Goal: Task Accomplishment & Management: Complete application form

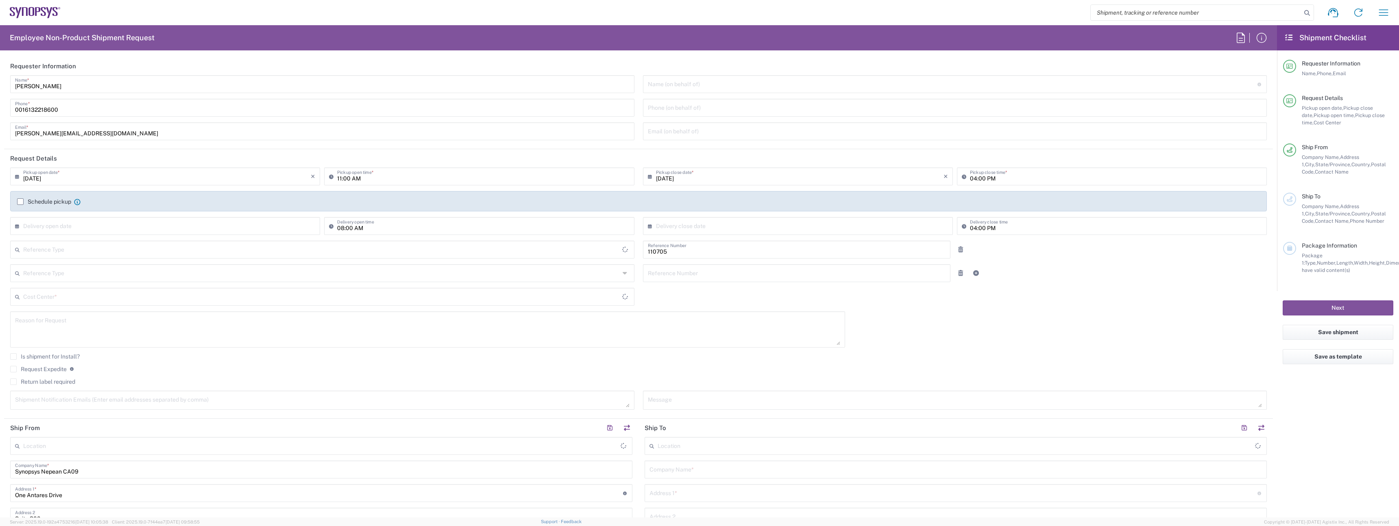
type input "CA02, CIO, IT ESS21 110705"
type input "Delivered at Place"
type input "[GEOGRAPHIC_DATA]"
type input "Department"
type input "[GEOGRAPHIC_DATA]"
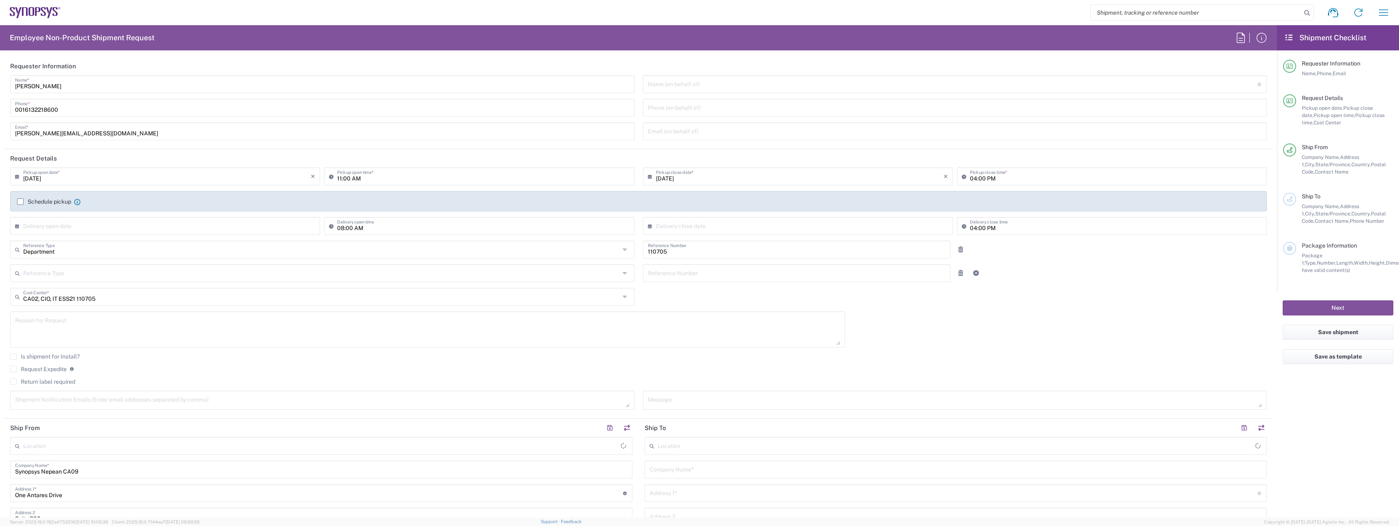
type input "[GEOGRAPHIC_DATA]"
type input "Nepean CA09"
click at [82, 87] on input "[PERSON_NAME]" at bounding box center [322, 83] width 614 height 14
click at [82, 86] on input "[PERSON_NAME]" at bounding box center [322, 83] width 614 height 14
click at [83, 87] on input "[PERSON_NAME]" at bounding box center [322, 83] width 614 height 14
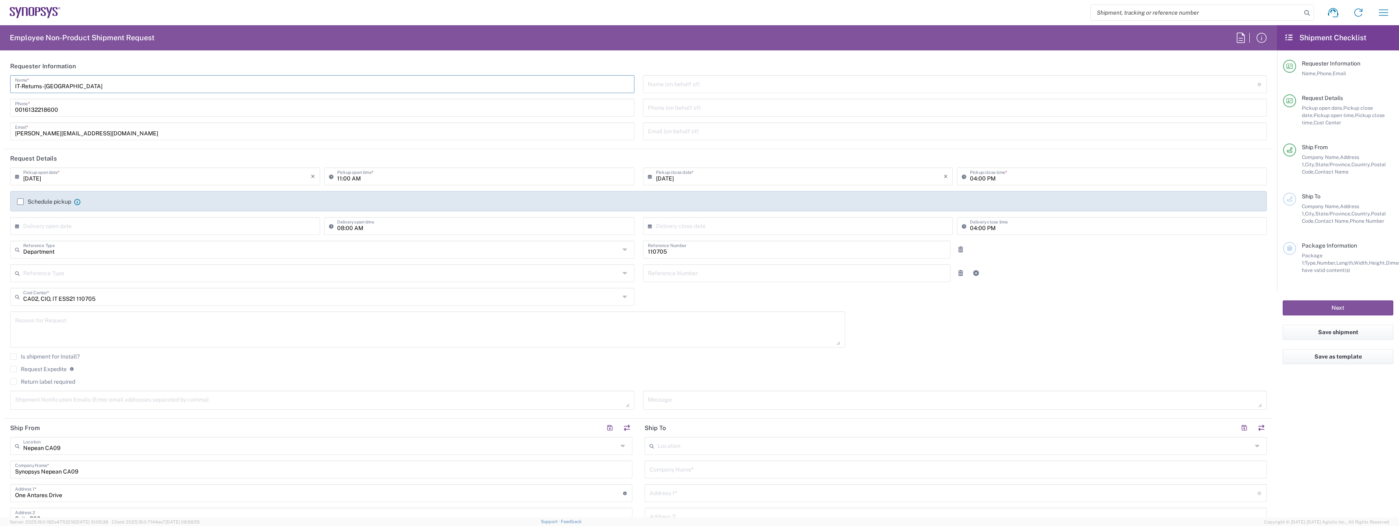
type input "IT-Returns-[GEOGRAPHIC_DATA]"
type input "[EMAIL_ADDRESS][DOMAIN_NAME]"
click at [33, 200] on label "Schedule pickup" at bounding box center [44, 201] width 54 height 7
click at [20, 202] on input "Schedule pickup" at bounding box center [20, 202] width 0 height 0
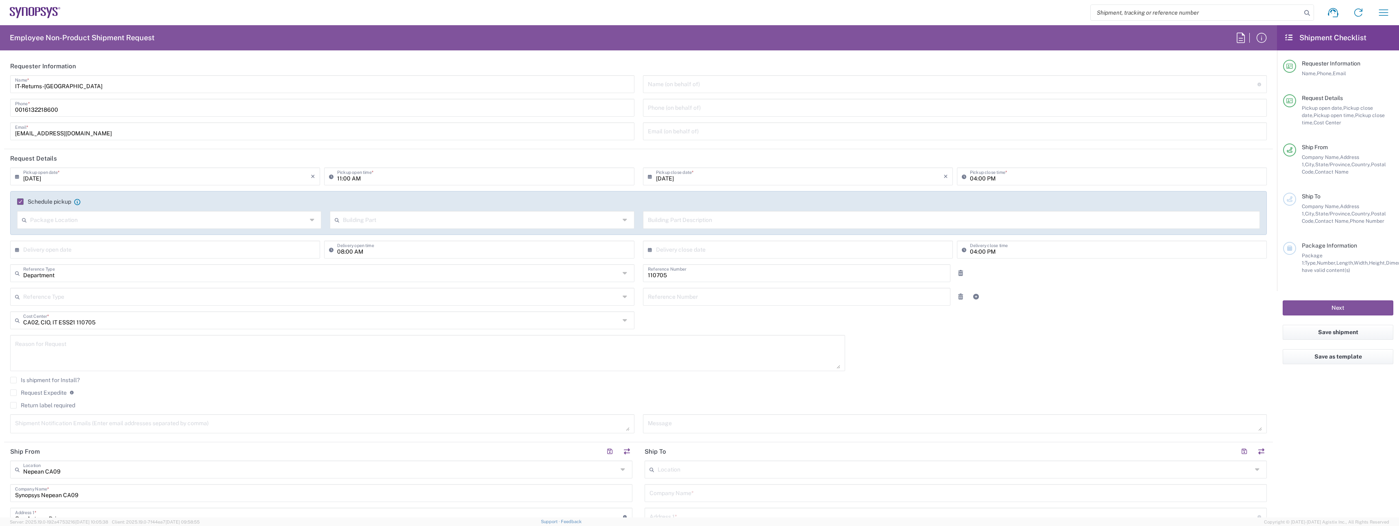
click at [82, 209] on div "Schedule pickup When scheduling a pickup please be sure to meet the following c…" at bounding box center [638, 204] width 1251 height 13
click at [338, 179] on input "11:00 AM" at bounding box center [483, 176] width 292 height 14
type input "02:00 PM"
type input "06:00 PM"
click at [349, 181] on input "02:00 PM" at bounding box center [483, 176] width 292 height 14
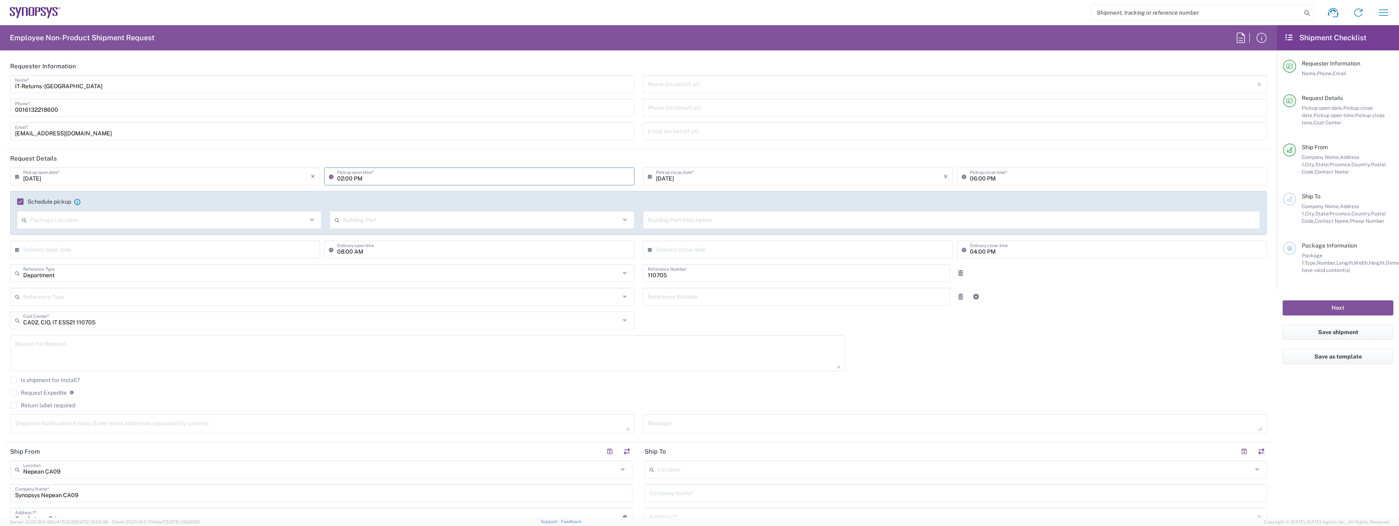
click at [348, 177] on input "02:00 PM" at bounding box center [483, 176] width 292 height 14
type input "02:30 PM"
click at [28, 403] on label "Return label required" at bounding box center [42, 405] width 65 height 7
click at [13, 405] on input "Return label required" at bounding box center [13, 405] width 0 height 0
click at [92, 426] on input "Vendor *" at bounding box center [321, 430] width 596 height 13
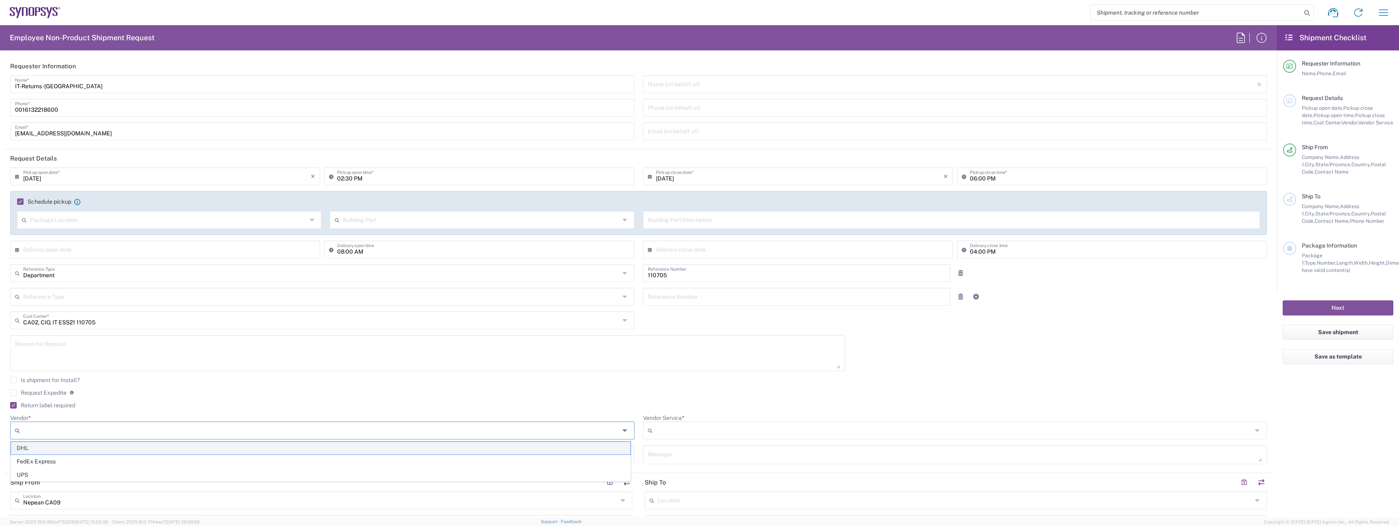
click at [102, 450] on span "DHL" at bounding box center [320, 448] width 619 height 13
click at [105, 437] on div "DHL" at bounding box center [322, 431] width 624 height 18
click at [95, 462] on span "FedEx Express" at bounding box center [320, 461] width 619 height 13
type input "FedEx Express"
click at [676, 430] on input "Vendor Service *" at bounding box center [954, 430] width 596 height 13
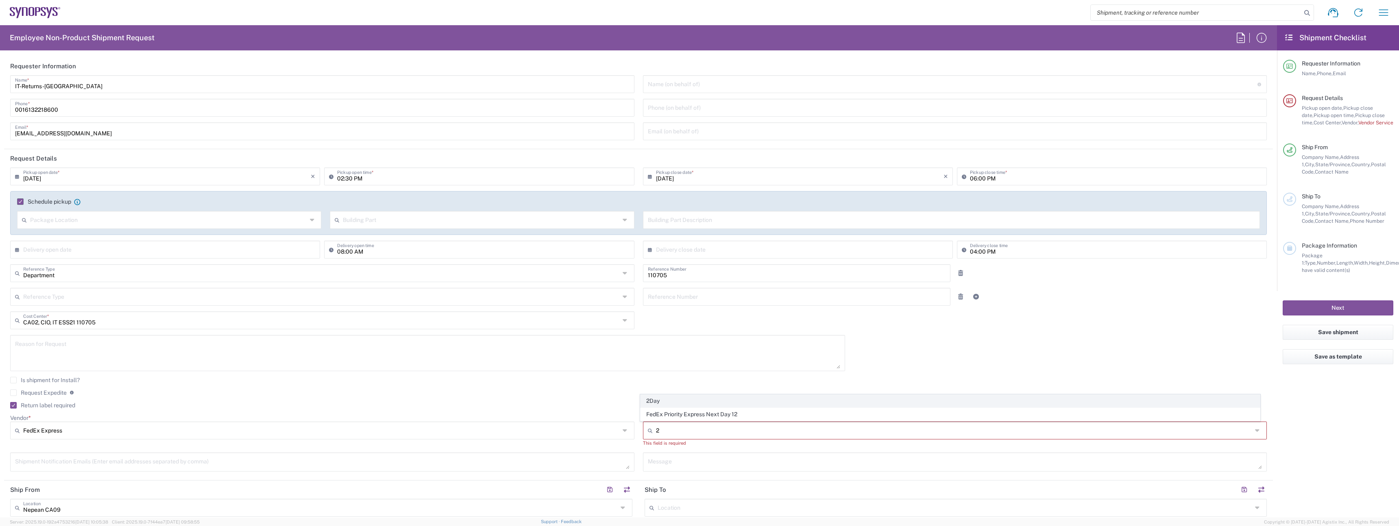
click at [675, 404] on span "2Day" at bounding box center [949, 401] width 619 height 13
type input "2Day"
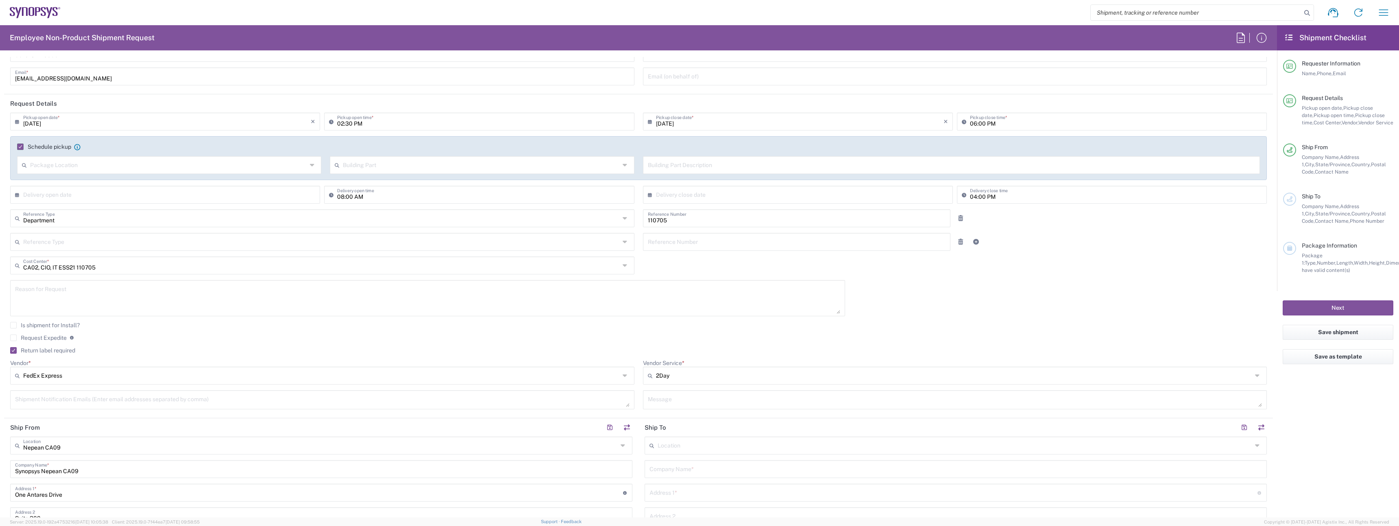
scroll to position [144, 0]
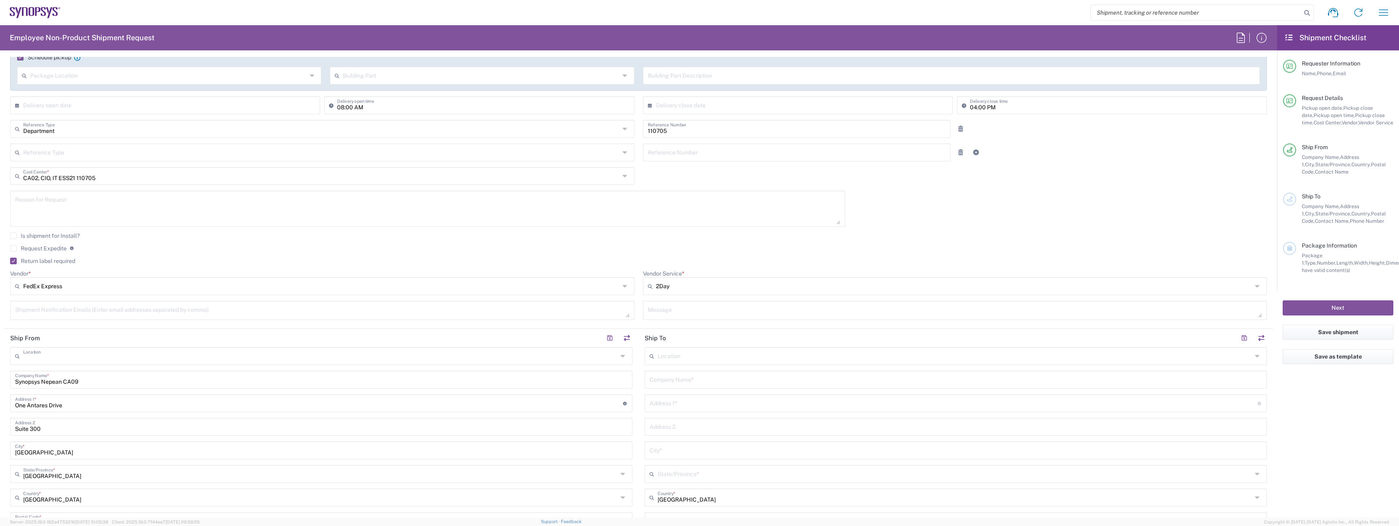
click at [103, 353] on input "text" at bounding box center [320, 355] width 594 height 14
click at [93, 376] on span "[GEOGRAPHIC_DATA] CA06" at bounding box center [320, 374] width 618 height 13
type input "[GEOGRAPHIC_DATA] CA06"
type input "Synopsys Mississauga CA06"
type input "[STREET_ADDRESS]"
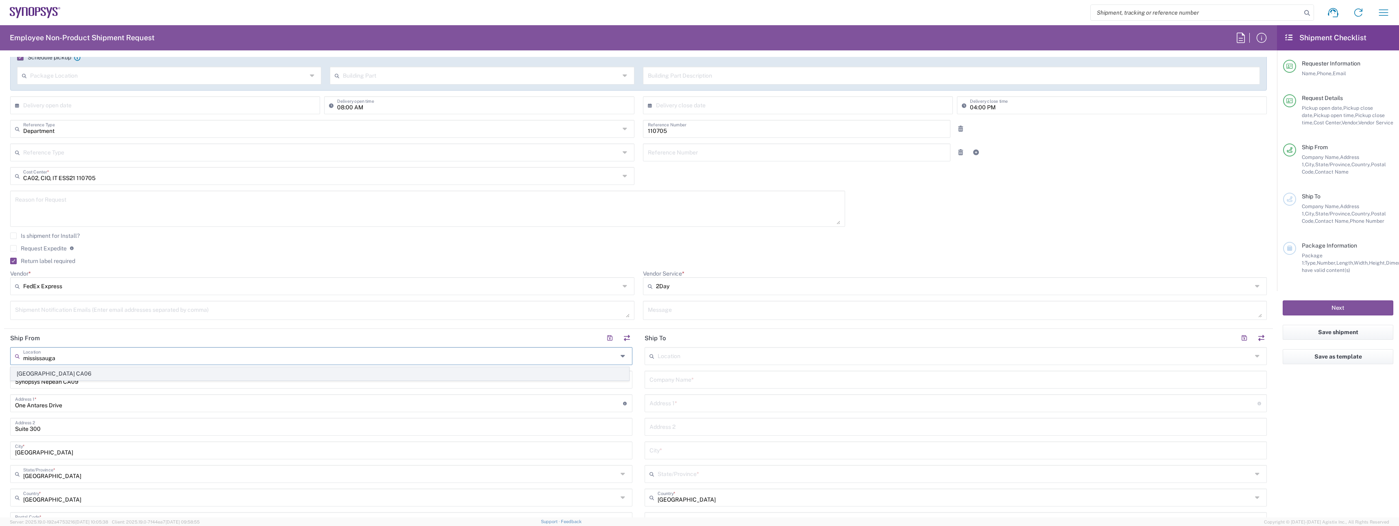
type input "Suite 900"
type input "[GEOGRAPHIC_DATA]"
type input "L5B 1M2"
click at [719, 379] on input "text" at bounding box center [955, 379] width 612 height 14
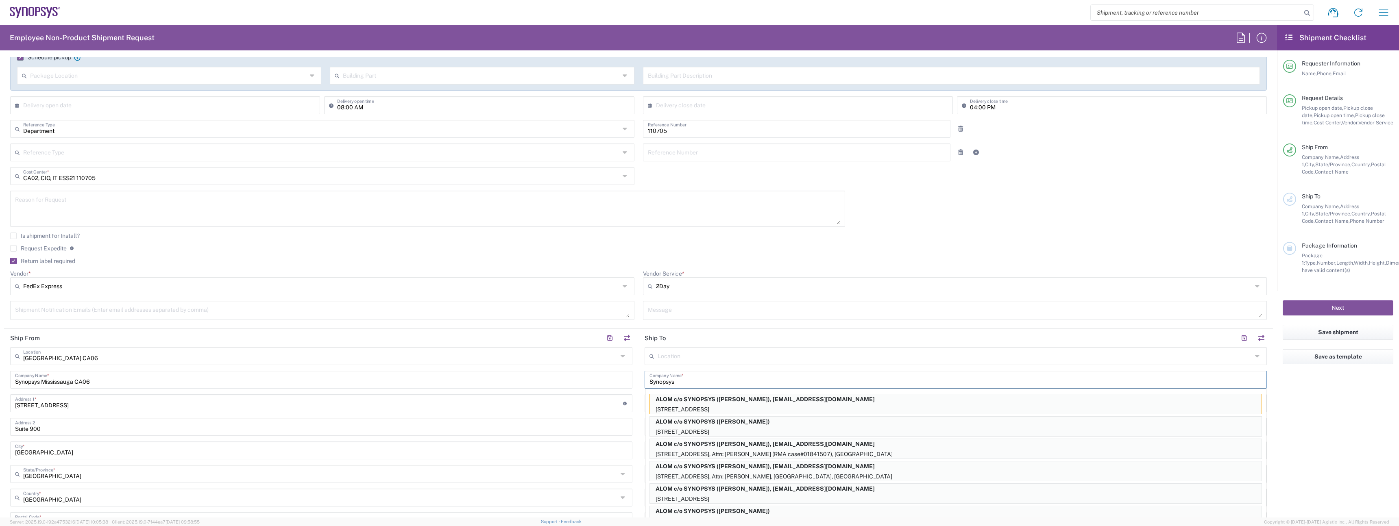
type input "Synopsys"
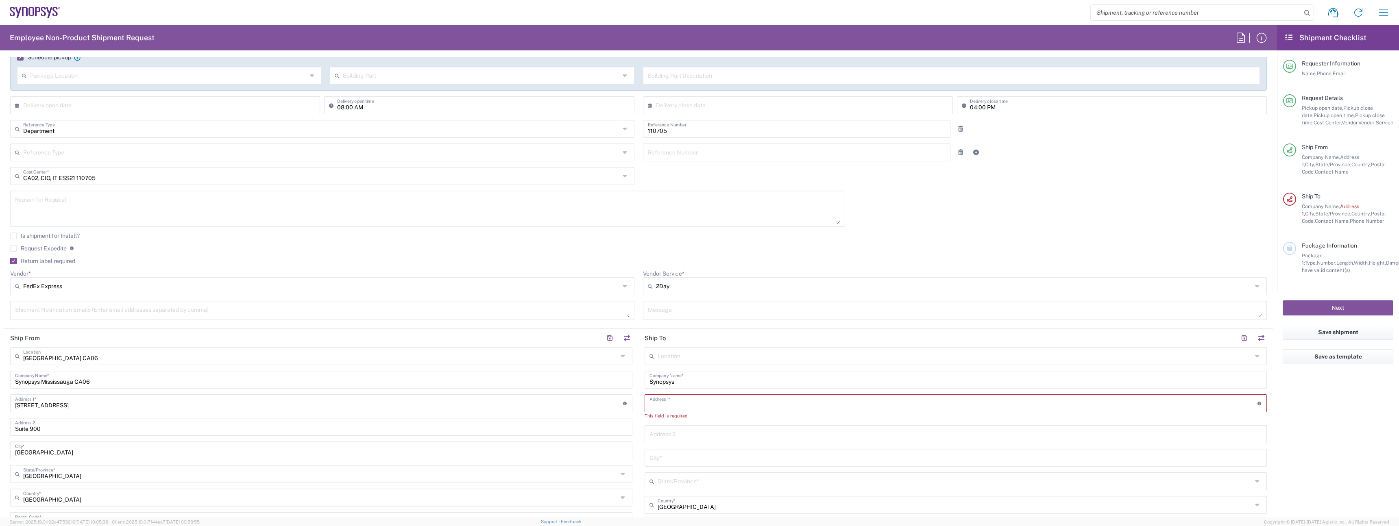
paste input "126 Wyndcliff cres"
click at [687, 406] on input "126 Wyndcliff cres" at bounding box center [953, 403] width 608 height 14
type input "126 Wyndcliff Cres"
type input "[GEOGRAPHIC_DATA]"
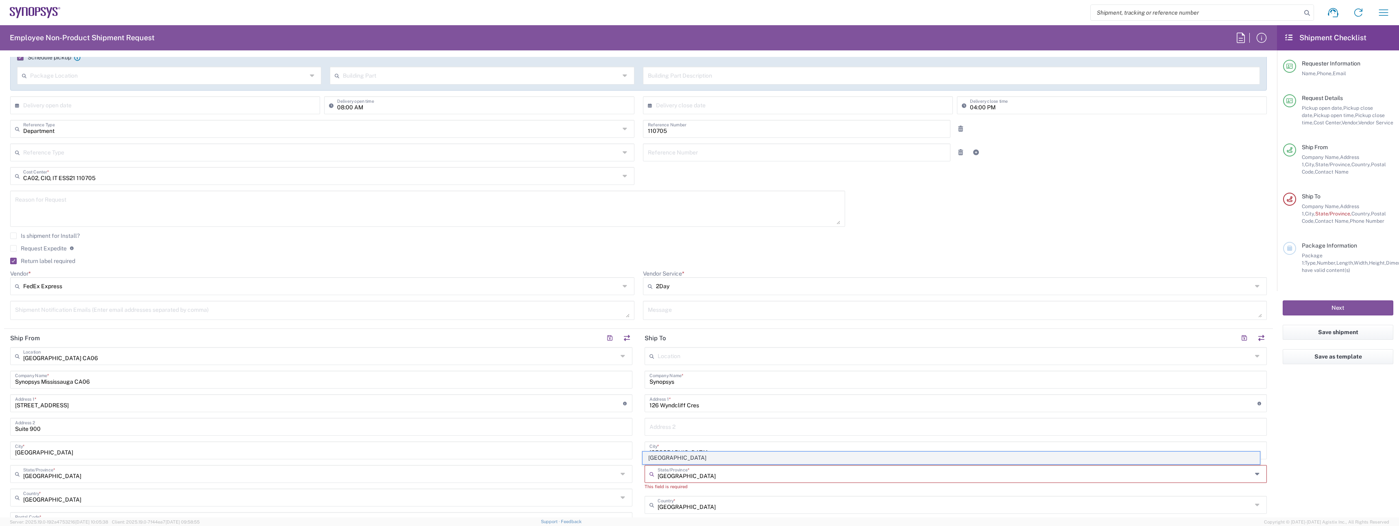
type input "[GEOGRAPHIC_DATA]"
click at [716, 456] on span "[GEOGRAPHIC_DATA]" at bounding box center [951, 458] width 618 height 13
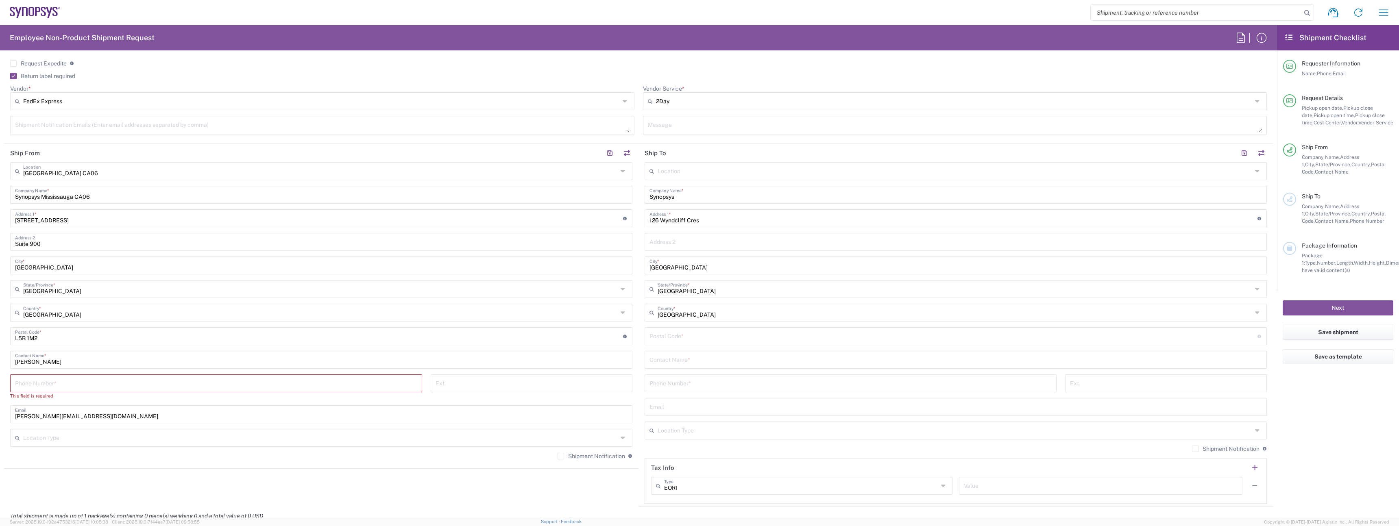
scroll to position [531, 0]
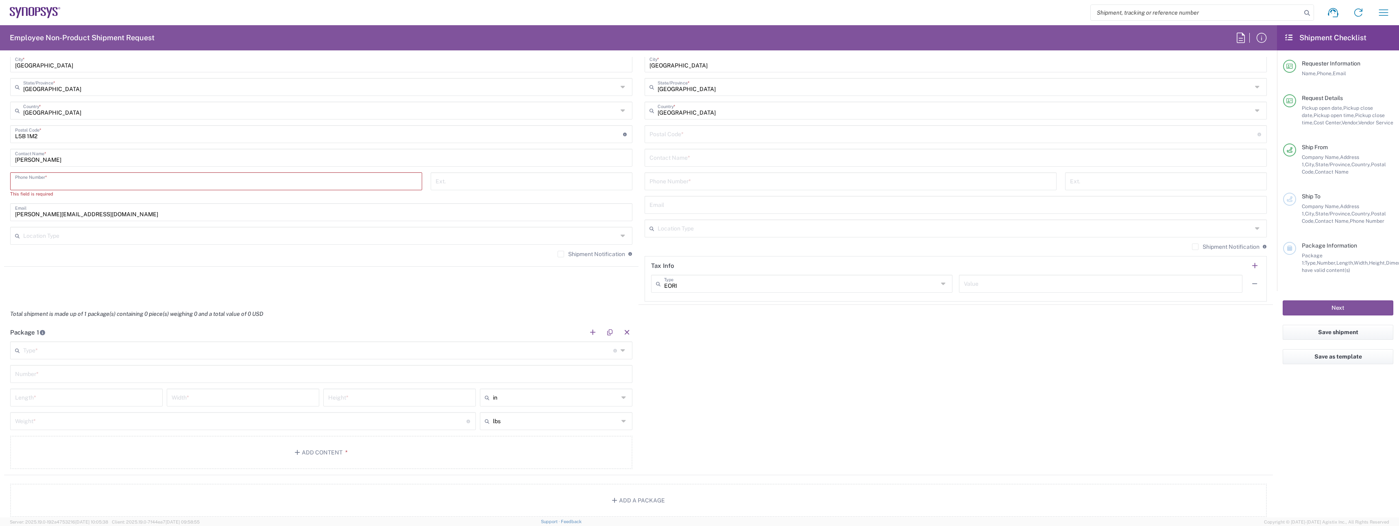
click at [217, 186] on input "tel" at bounding box center [216, 181] width 402 height 14
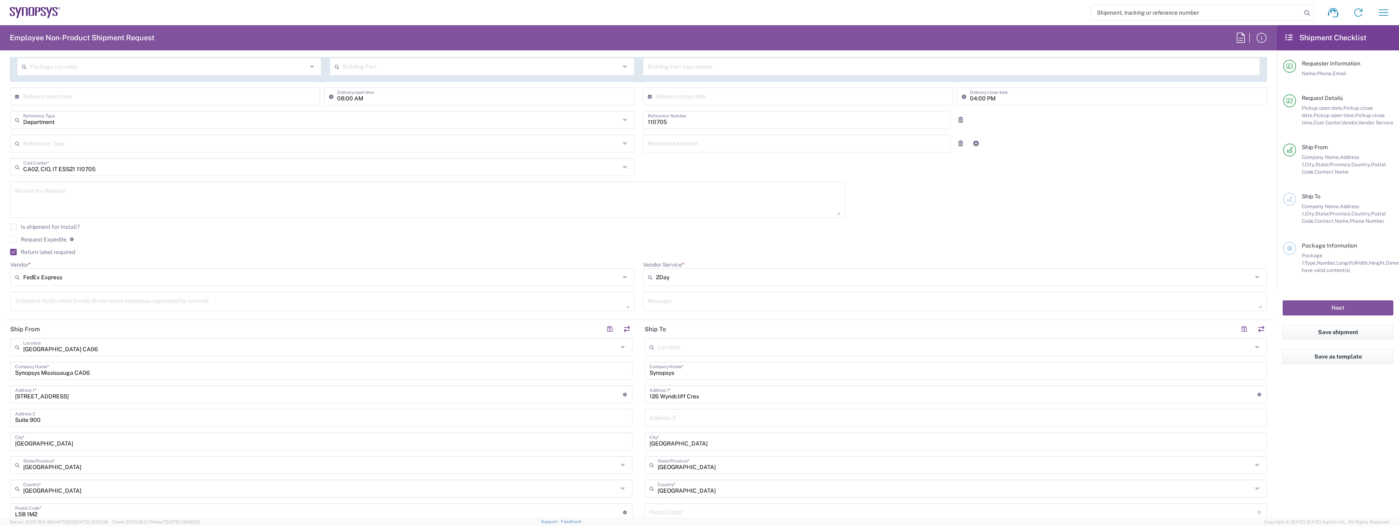
scroll to position [0, 0]
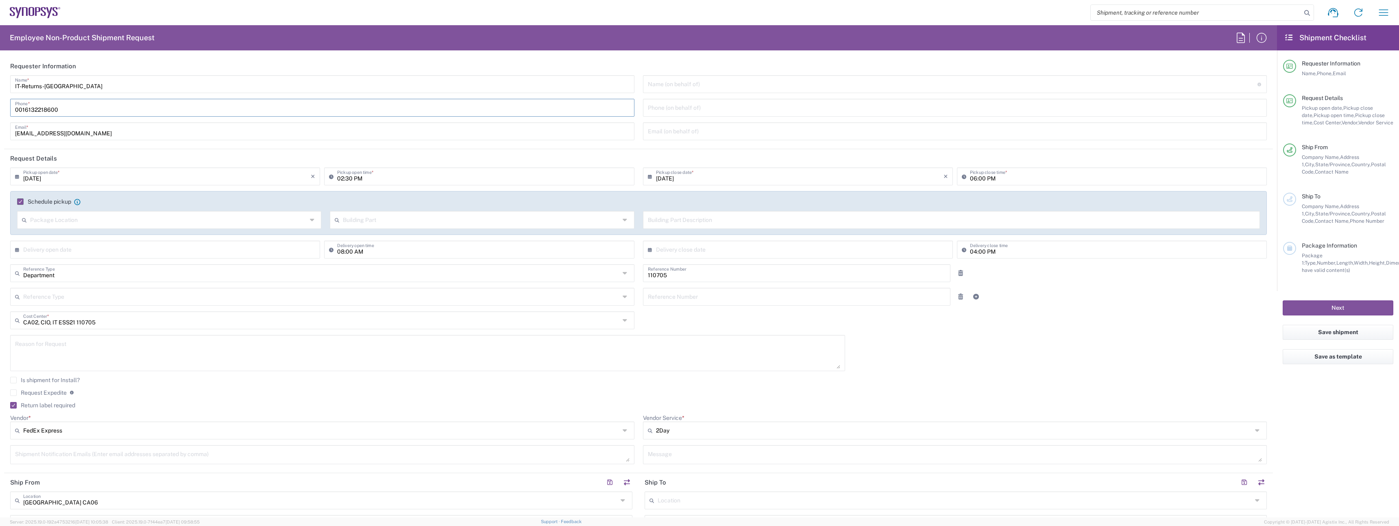
click at [93, 109] on input "0016132218600" at bounding box center [322, 107] width 614 height 14
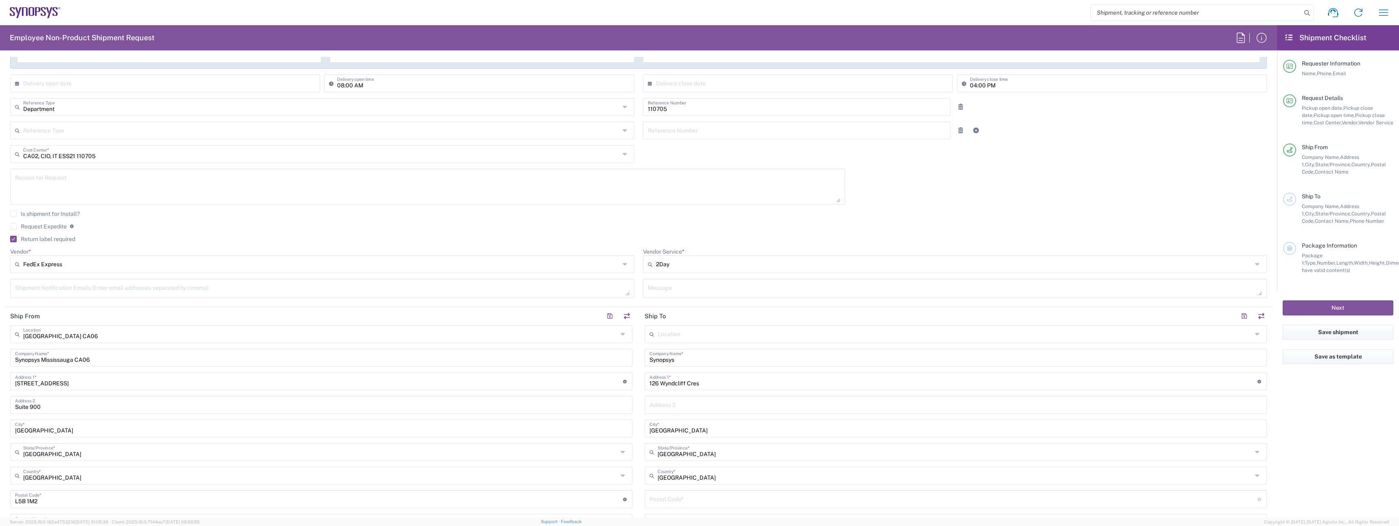
scroll to position [366, 0]
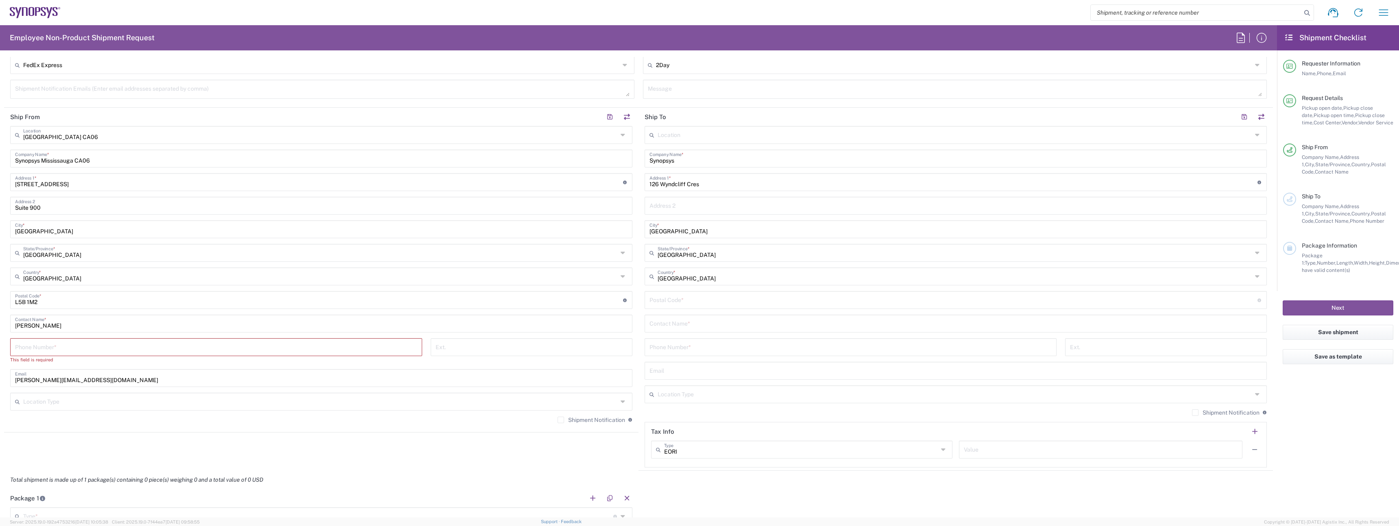
click at [48, 353] on div "Phone Number *" at bounding box center [216, 347] width 412 height 18
click at [48, 348] on input "tel" at bounding box center [216, 346] width 402 height 14
paste input "0016132218600"
type input "0016132218600"
click at [729, 303] on input "undefined" at bounding box center [953, 299] width 608 height 14
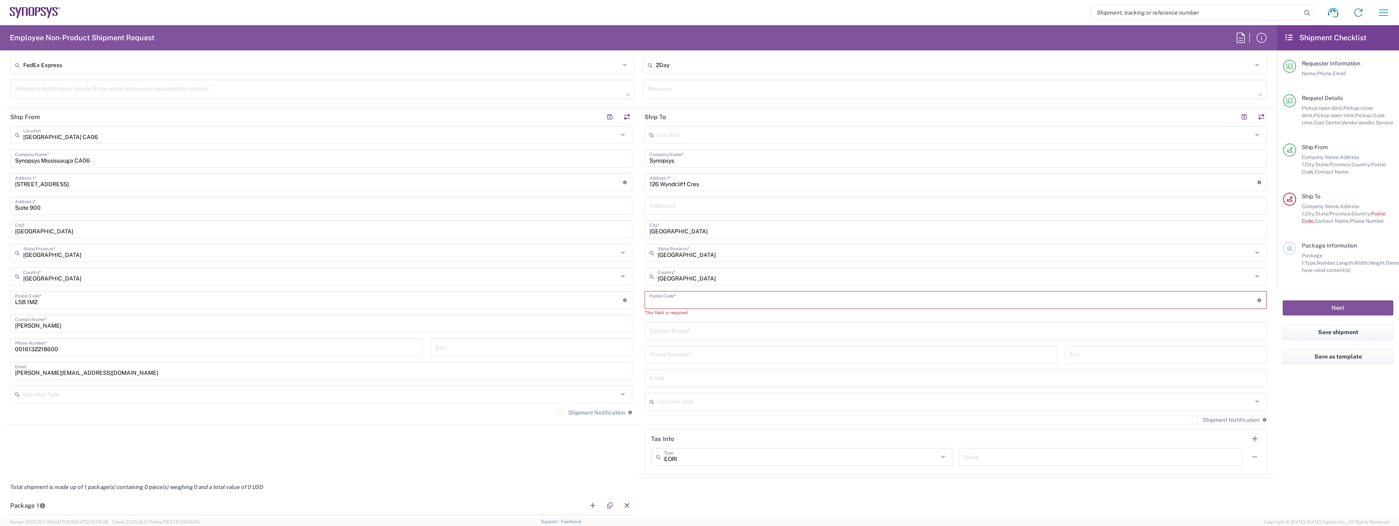
paste input "M4A 2K4"
type input "M4A 2K4"
click at [664, 322] on input "text" at bounding box center [955, 323] width 612 height 14
paste input "[PERSON_NAME]"
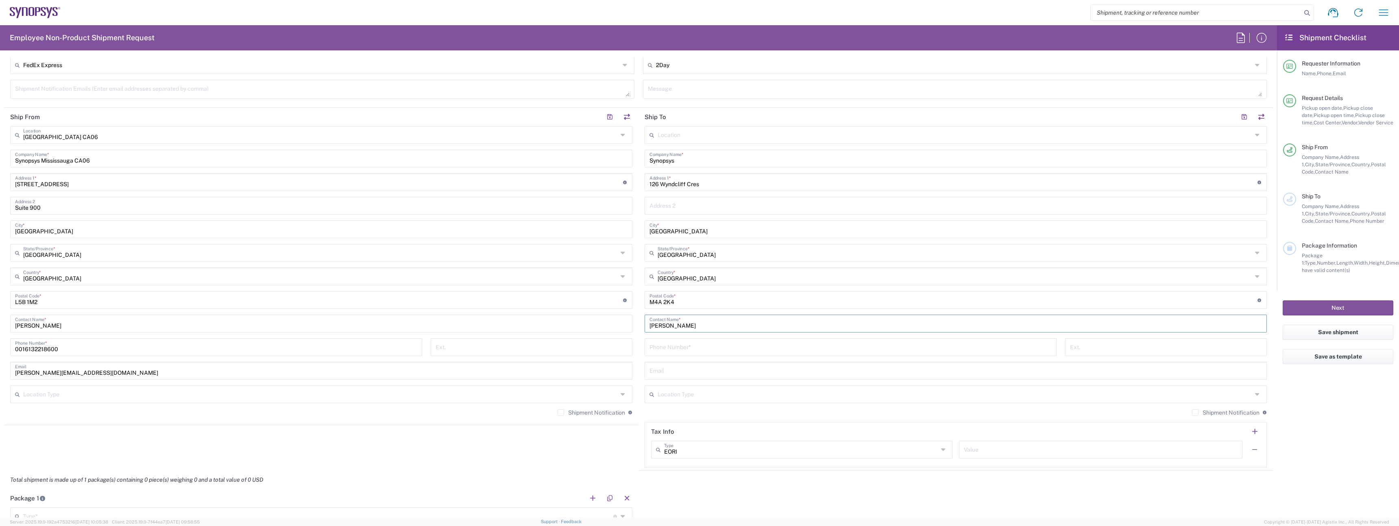
type input "[PERSON_NAME]"
click at [667, 348] on input "tel" at bounding box center [850, 346] width 402 height 14
paste input "6478657498"
type input "6478657498"
click at [708, 369] on input "text" at bounding box center [955, 370] width 612 height 14
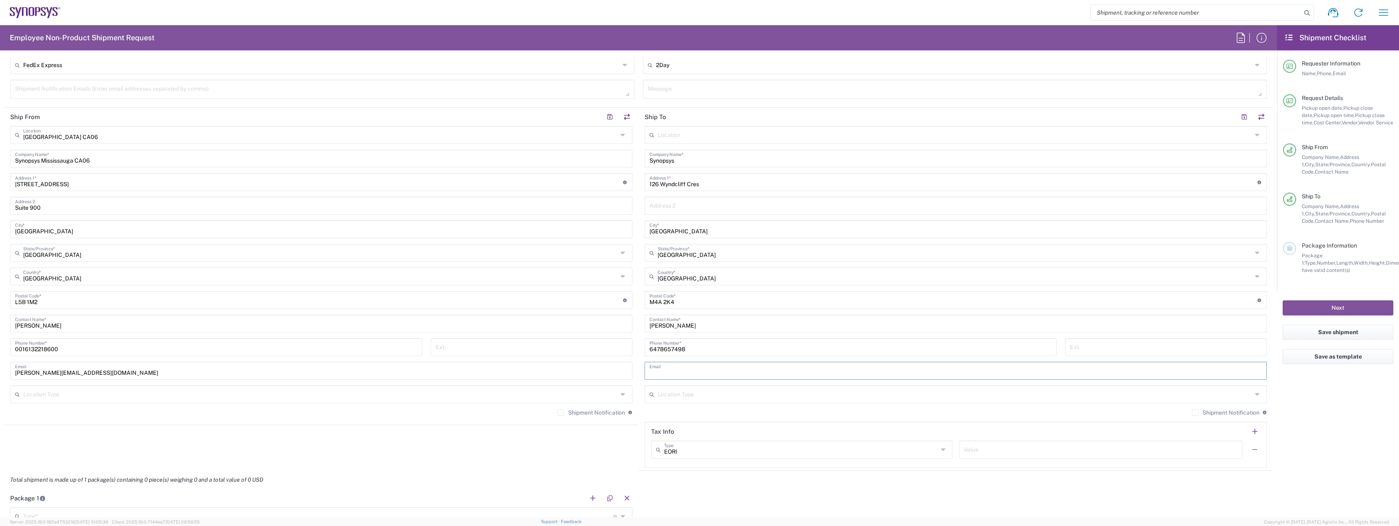
paste input "[EMAIL_ADDRESS][DOMAIN_NAME]"
type input "[EMAIL_ADDRESS][DOMAIN_NAME]"
click at [698, 396] on input "text" at bounding box center [954, 394] width 594 height 14
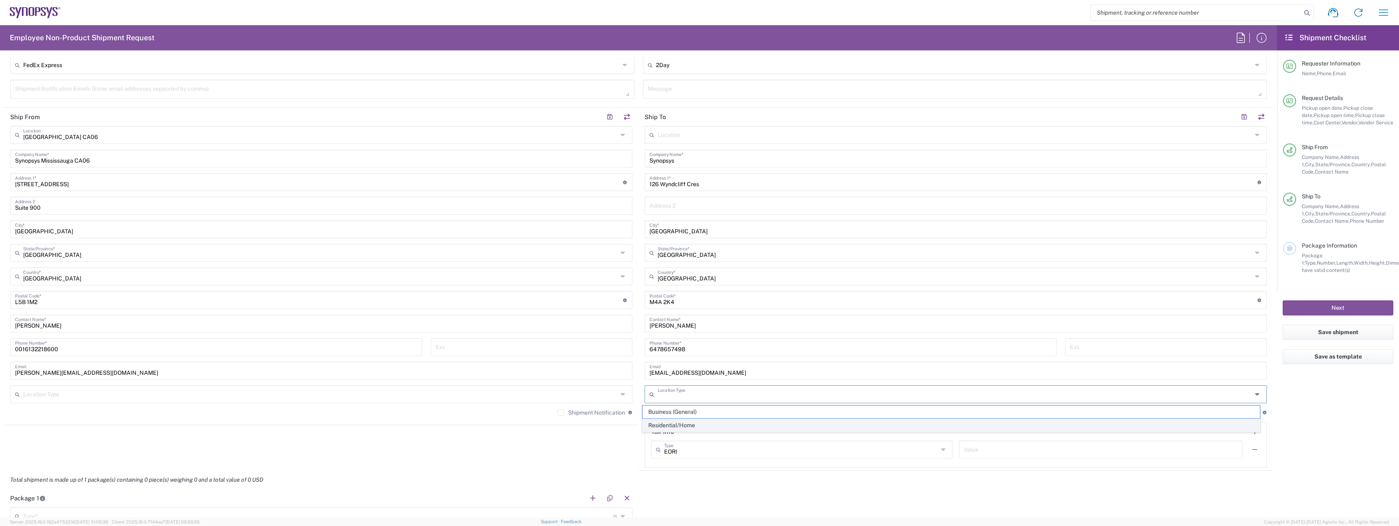
drag, startPoint x: 707, startPoint y: 421, endPoint x: 696, endPoint y: 420, distance: 11.4
click at [707, 421] on span "Residential/Home" at bounding box center [951, 425] width 618 height 13
type input "Residential/Home"
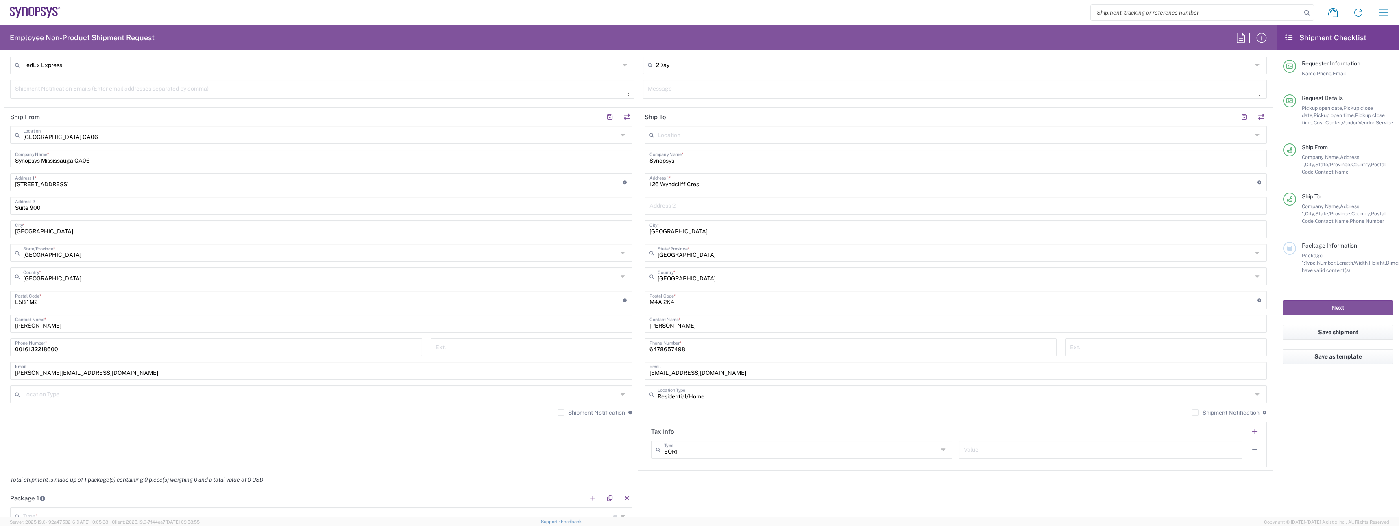
click at [531, 406] on div "[GEOGRAPHIC_DATA] [GEOGRAPHIC_DATA] Location [GEOGRAPHIC_DATA] [GEOGRAPHIC_DATA…" at bounding box center [321, 274] width 622 height 296
click at [522, 397] on input "text" at bounding box center [320, 394] width 594 height 14
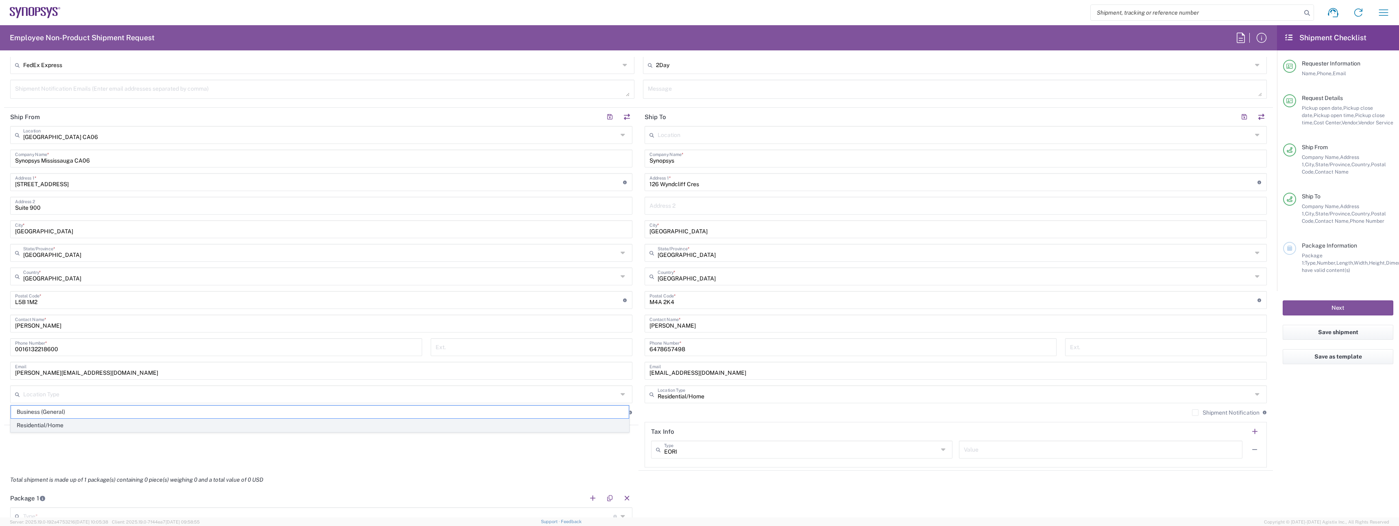
click at [529, 419] on span "Residential/Home" at bounding box center [320, 425] width 618 height 13
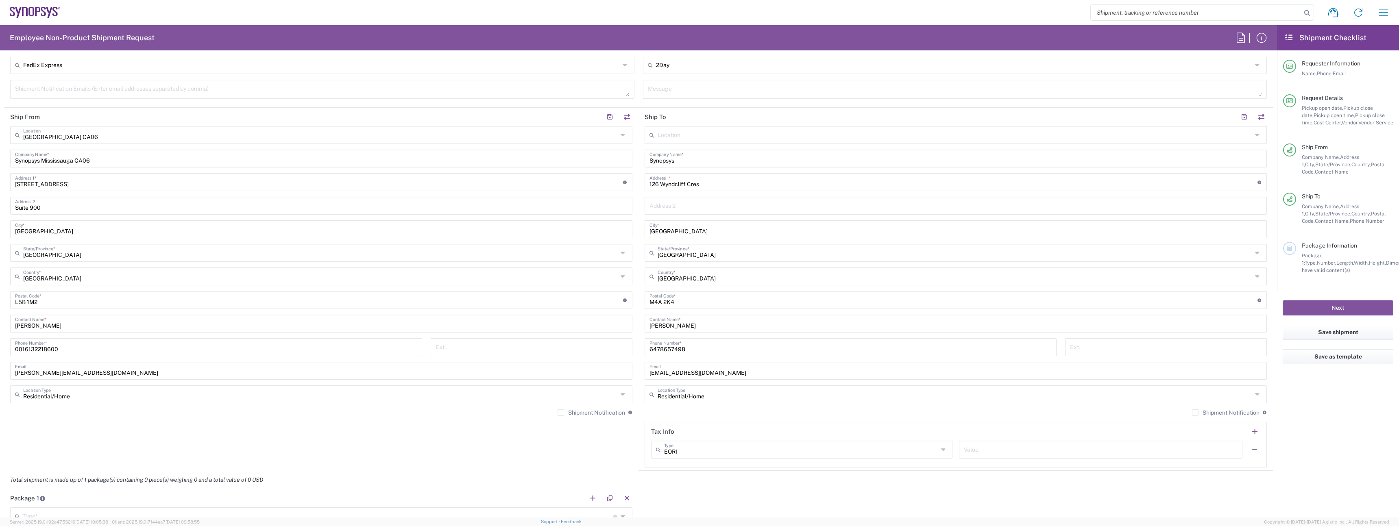
type input "Residential/Home"
click at [530, 395] on input "Residential/Home" at bounding box center [320, 394] width 594 height 14
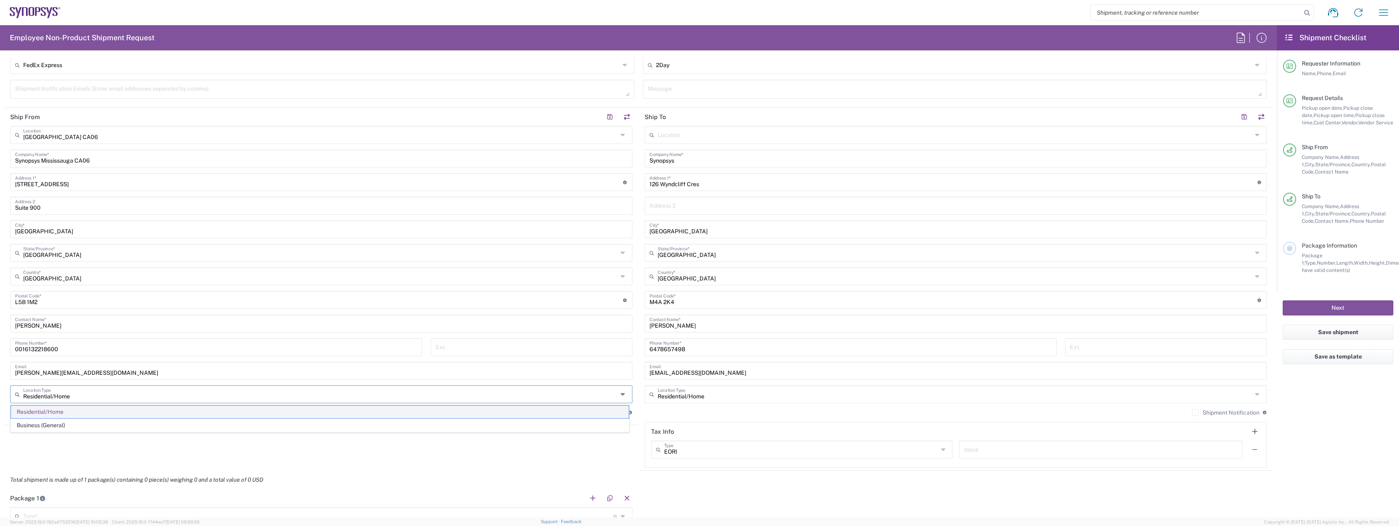
click at [536, 413] on span "Residential/Home" at bounding box center [320, 412] width 618 height 13
click at [553, 400] on input "text" at bounding box center [320, 394] width 594 height 14
click at [559, 412] on span "Business (General)" at bounding box center [320, 412] width 618 height 13
type input "Business (General)"
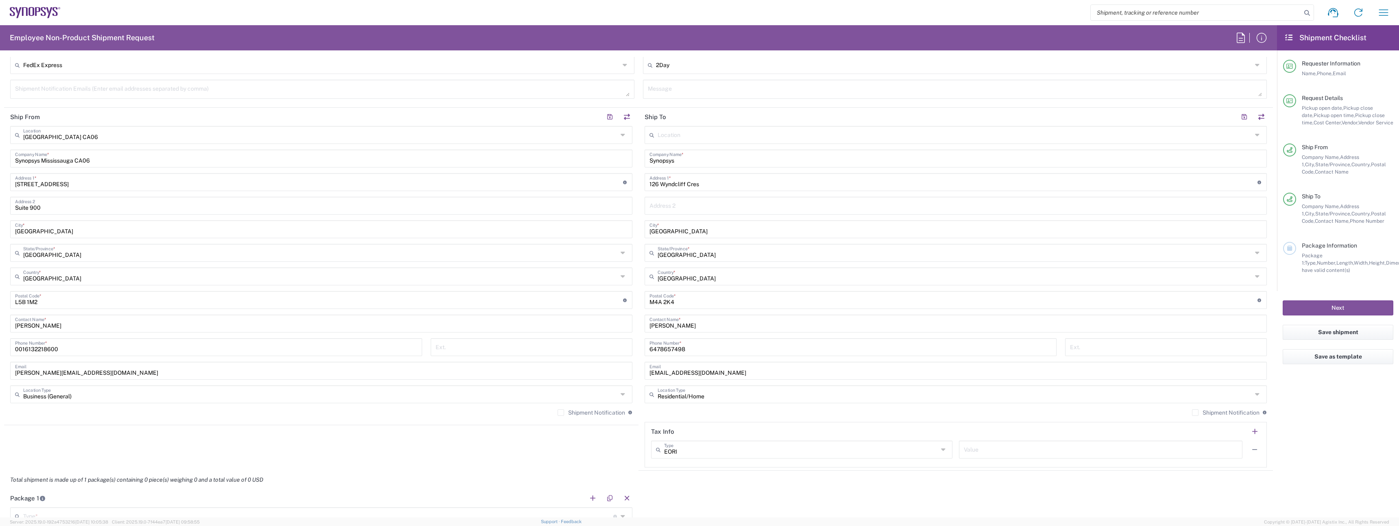
click at [576, 414] on label "Shipment Notification" at bounding box center [590, 412] width 67 height 7
click at [561, 413] on input "Shipment Notification" at bounding box center [561, 413] width 0 height 0
click at [1205, 415] on label "Shipment Notification" at bounding box center [1225, 412] width 67 height 7
click at [1195, 413] on input "Shipment Notification" at bounding box center [1195, 413] width 0 height 0
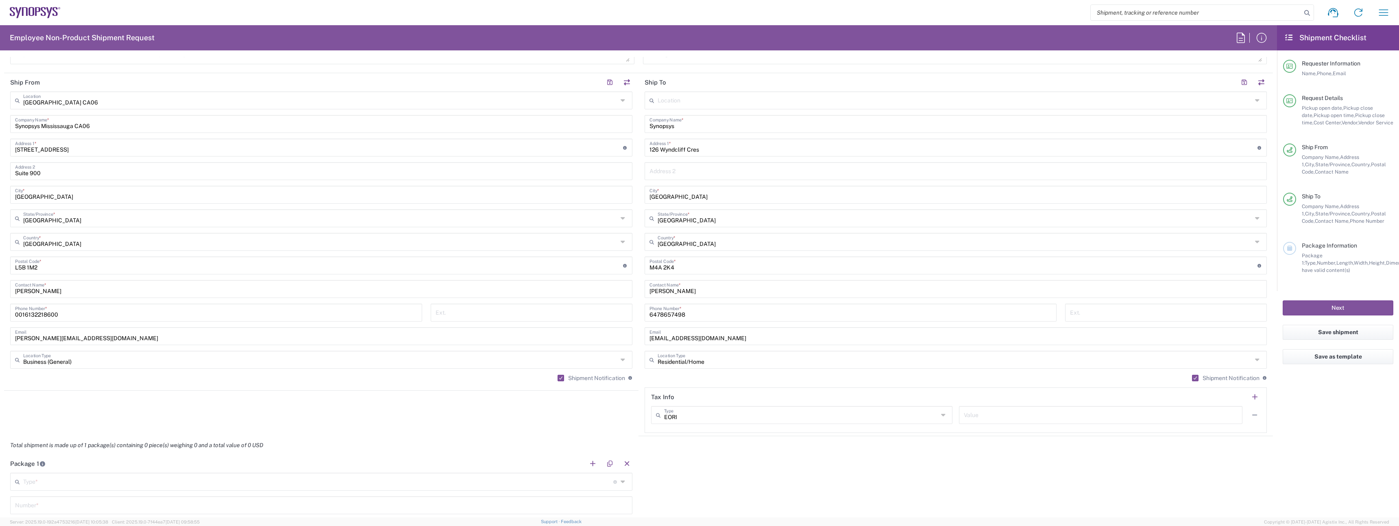
scroll to position [440, 0]
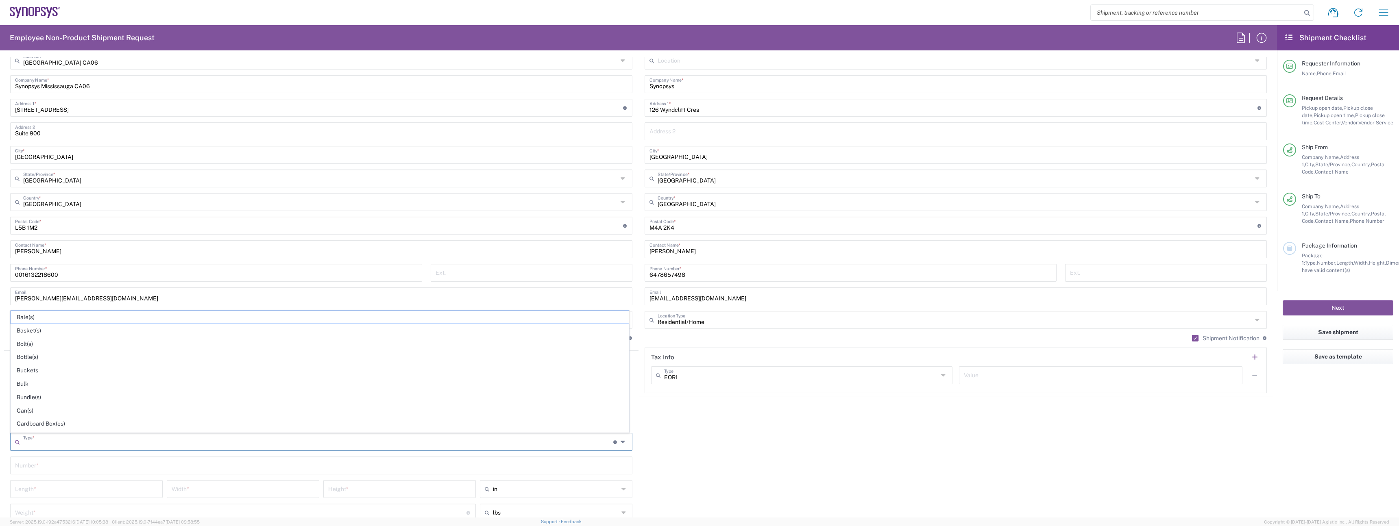
click at [305, 435] on input "text" at bounding box center [318, 441] width 590 height 14
type input "Large Box"
type input "17.5"
type input "12.5"
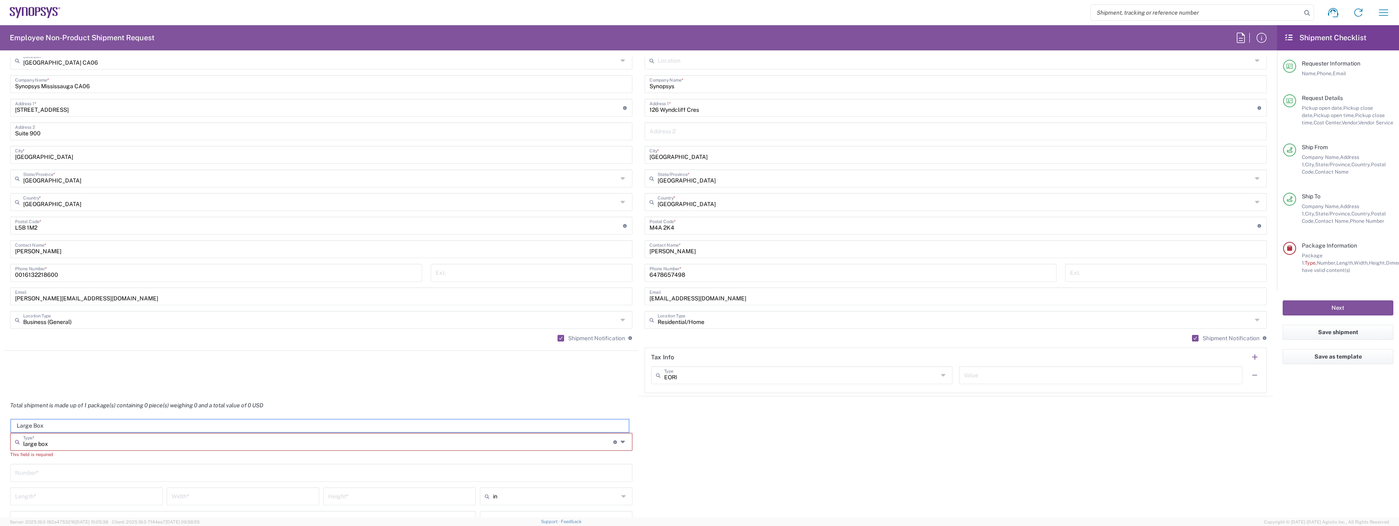
type input "3"
type input "Large Box"
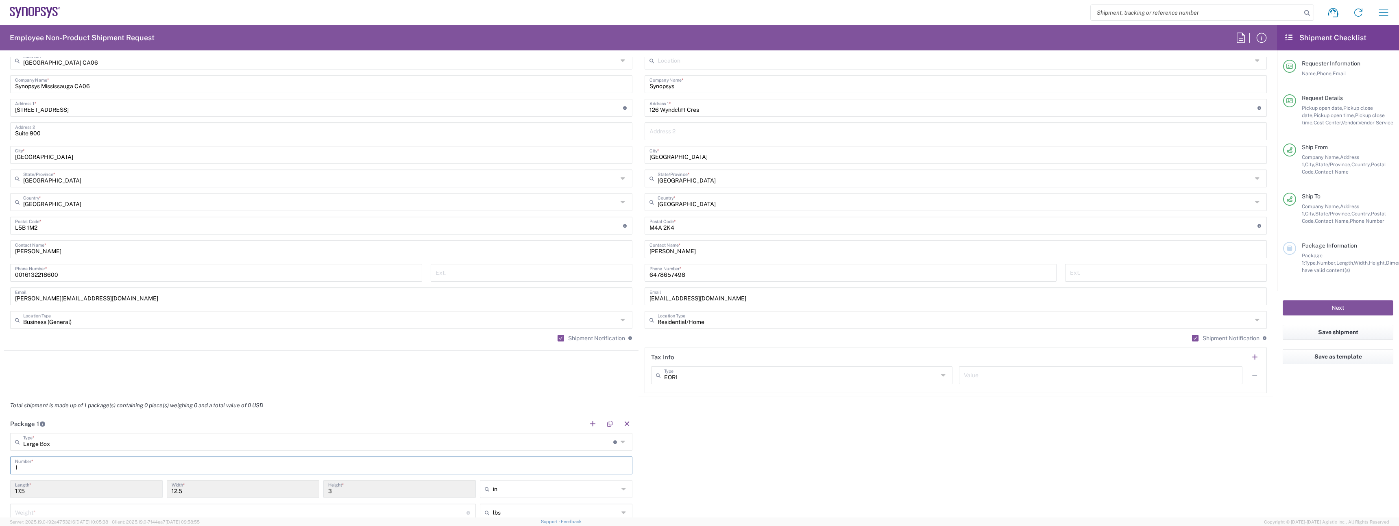
type input "1"
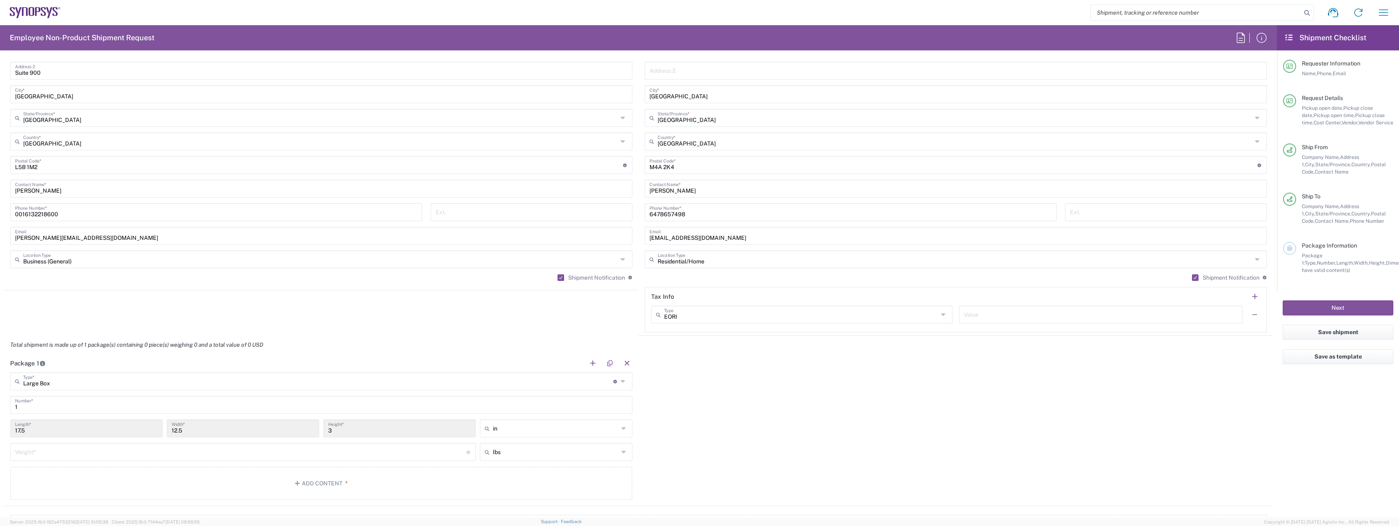
scroll to position [509, 0]
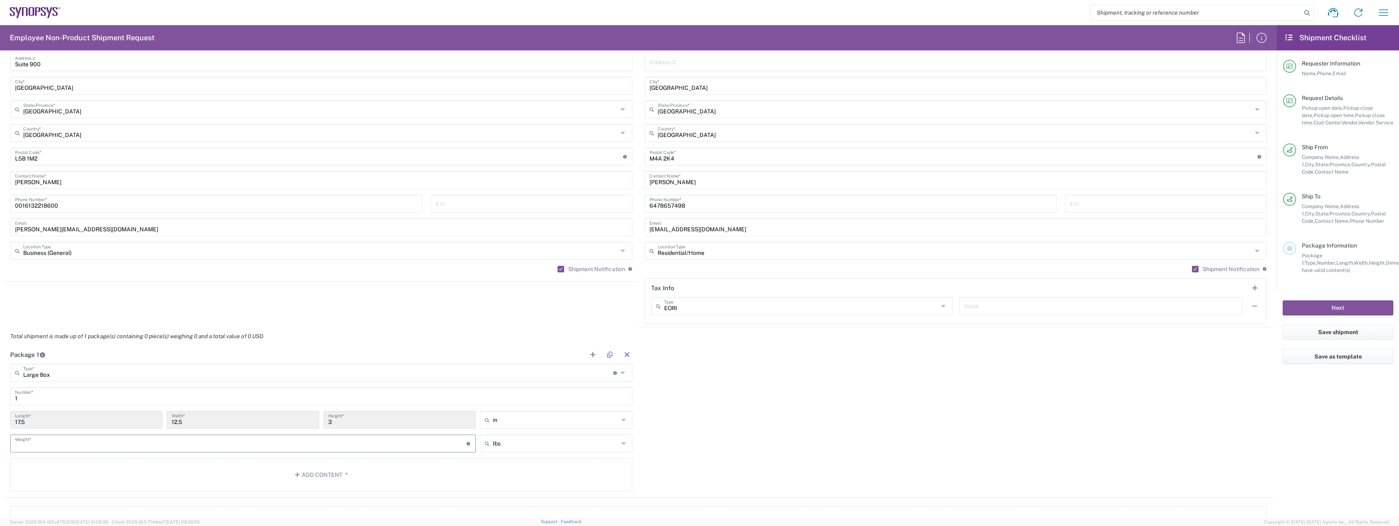
click at [128, 441] on input "number" at bounding box center [240, 443] width 451 height 14
type input "10"
click at [236, 470] on button "Add Content *" at bounding box center [321, 474] width 622 height 33
type input "lbs"
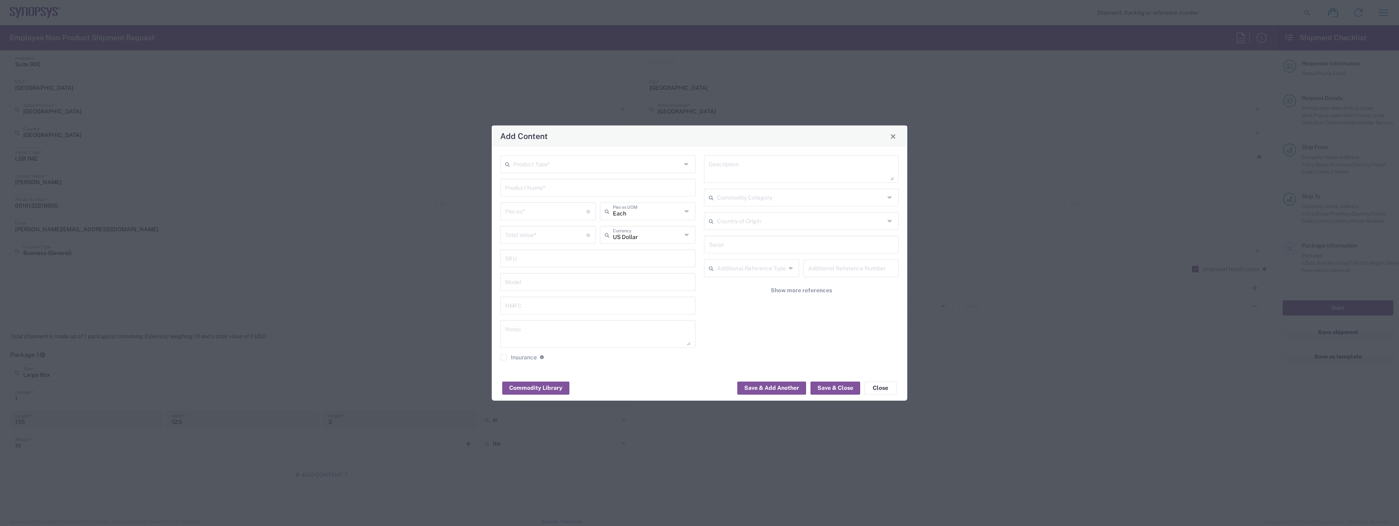
click at [549, 161] on input "text" at bounding box center [597, 164] width 168 height 14
click at [570, 193] on span "General Commodity" at bounding box center [598, 195] width 194 height 13
type input "General Commodity"
click at [564, 194] on div "Product Name *" at bounding box center [597, 188] width 195 height 18
click at [556, 192] on input "text" at bounding box center [597, 187] width 185 height 14
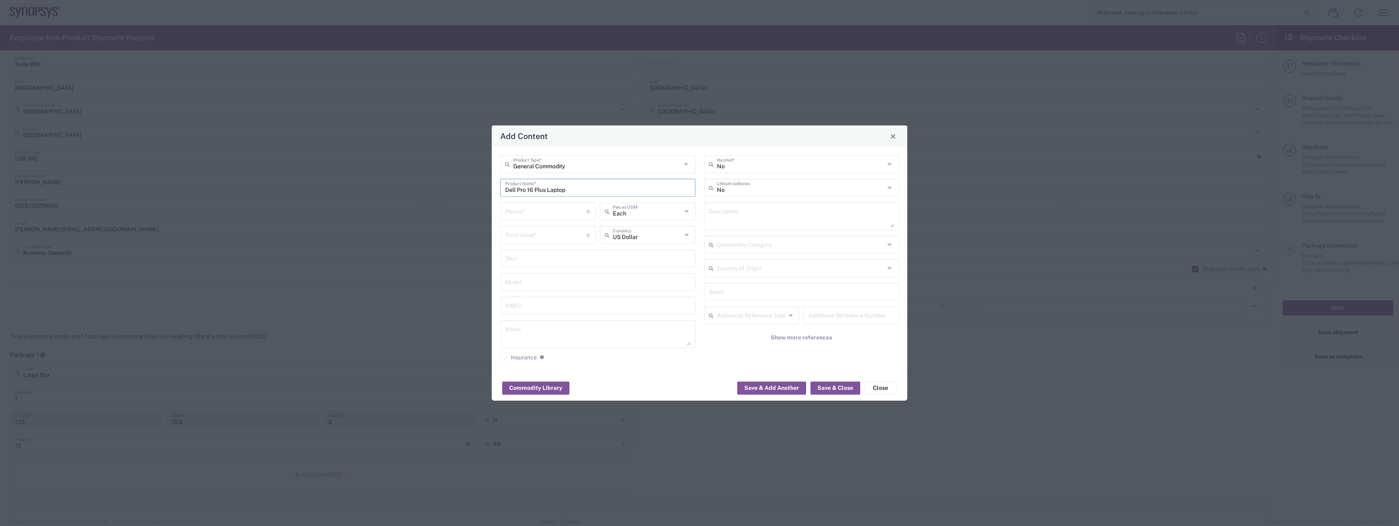
type input "Dell Pro 16 Plus Laptop"
click at [528, 202] on div "Pieces * Number of pieces inside all the packages" at bounding box center [548, 211] width 96 height 18
drag, startPoint x: 530, startPoint y: 206, endPoint x: 532, endPoint y: 211, distance: 4.9
click at [532, 211] on input "number" at bounding box center [545, 211] width 81 height 14
type input "1"
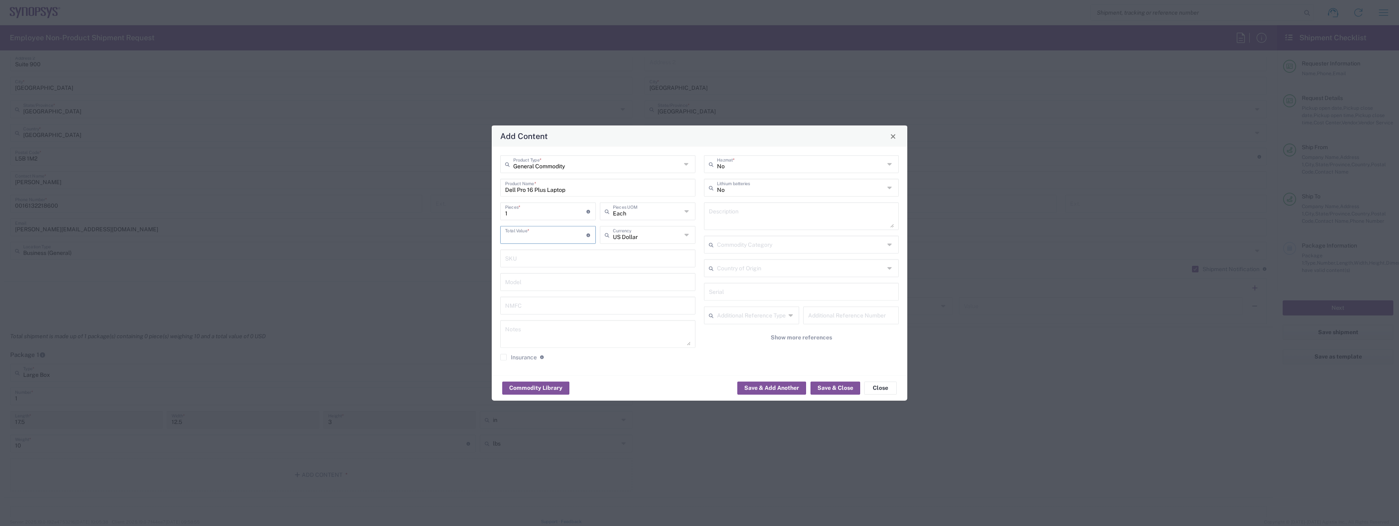
click at [539, 238] on input "number" at bounding box center [545, 234] width 81 height 14
type input "1000"
click at [757, 187] on input "text" at bounding box center [801, 187] width 168 height 14
click at [729, 219] on span "Yes" at bounding box center [802, 219] width 194 height 13
type input "Yes"
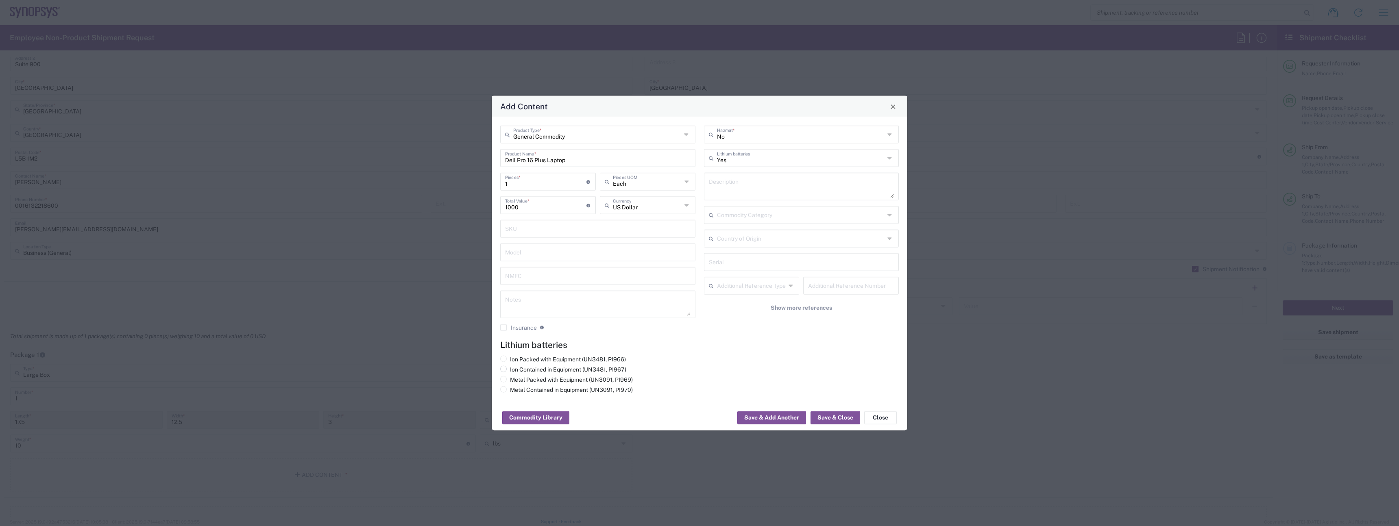
click at [569, 368] on label "Ion Contained in Equipment (UN3481, PI967)" at bounding box center [563, 369] width 126 height 7
click at [515, 368] on input "Ion Contained in Equipment (UN3481, PI967)" at bounding box center [512, 368] width 5 height 5
radio input "true"
click at [835, 419] on button "Save & Close" at bounding box center [835, 417] width 50 height 13
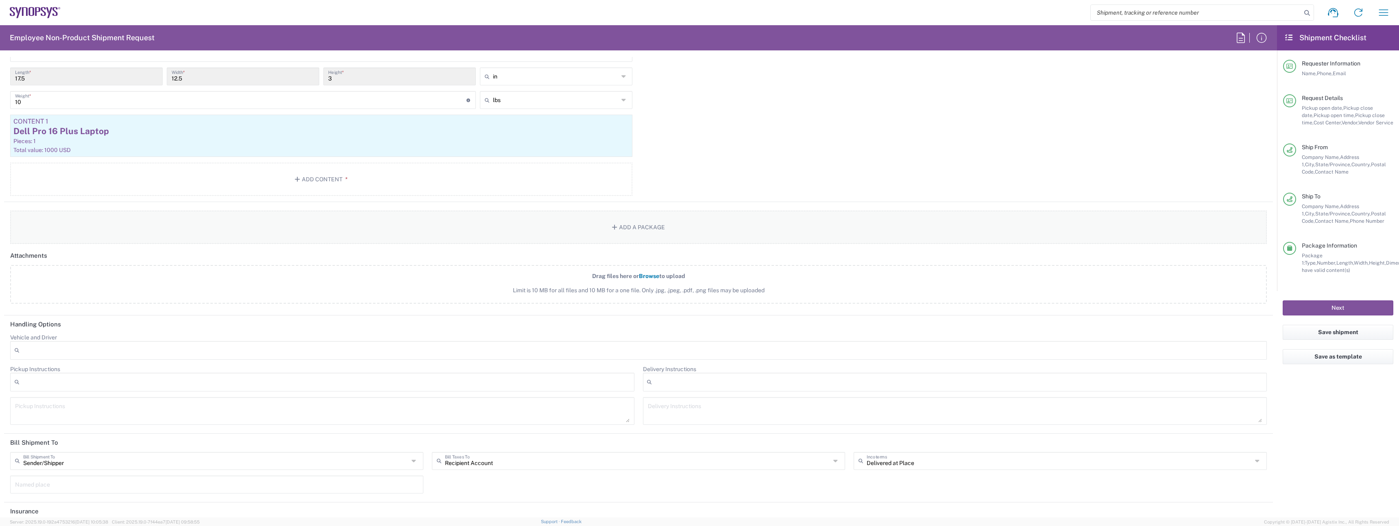
scroll to position [890, 0]
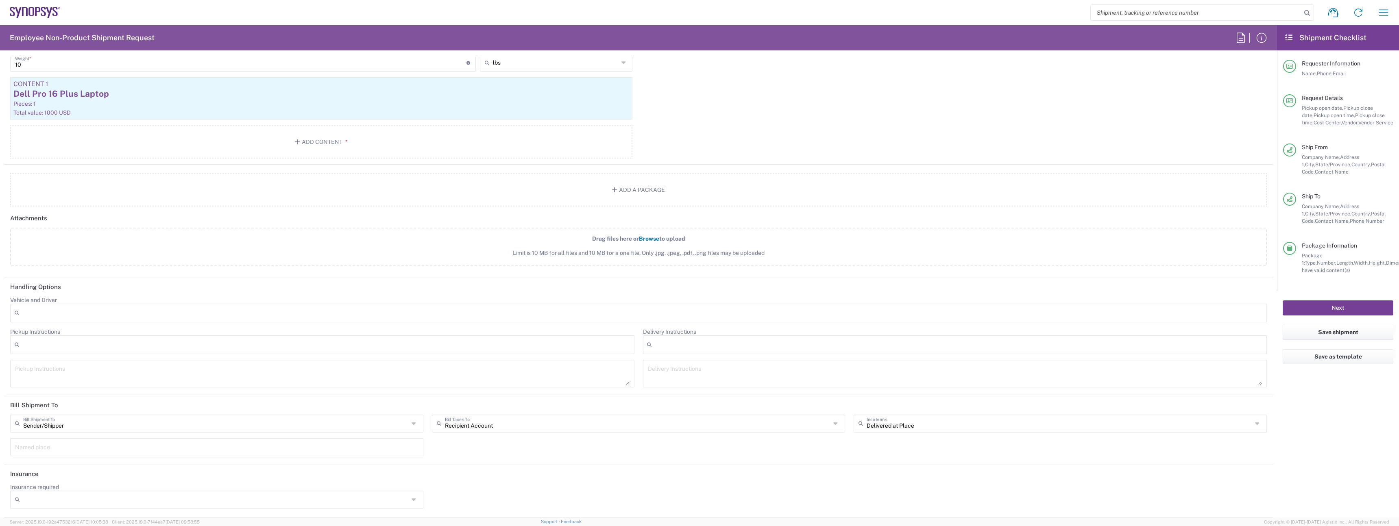
click at [1320, 307] on button "Next" at bounding box center [1337, 307] width 111 height 15
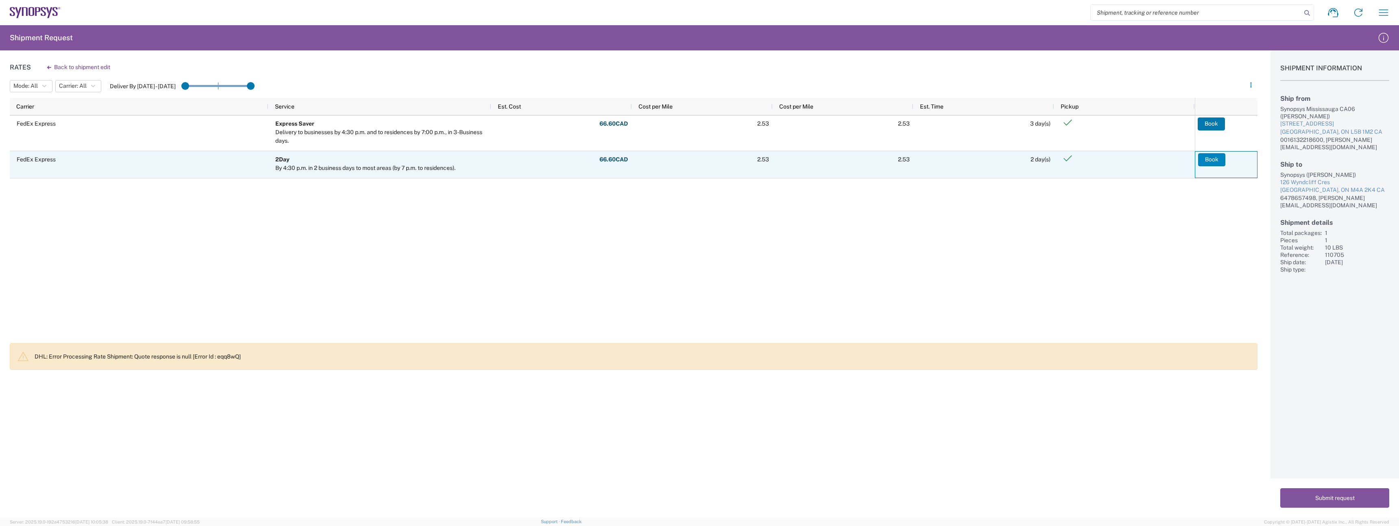
click at [1211, 162] on button "Book" at bounding box center [1211, 159] width 27 height 13
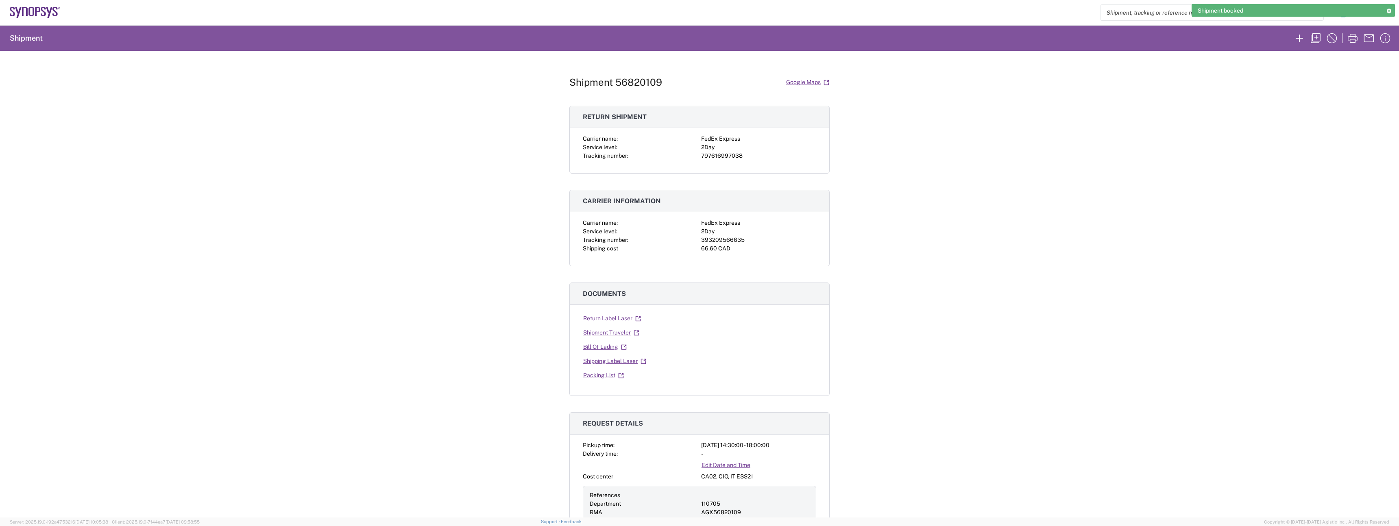
click at [710, 245] on div "66.60 CAD" at bounding box center [758, 248] width 115 height 9
click at [710, 239] on div "393209566635" at bounding box center [758, 240] width 115 height 9
click at [528, 281] on div "Shipment 56820109 Google Maps Return shipment Carrier name: FedEx Express Servi…" at bounding box center [699, 284] width 1399 height 467
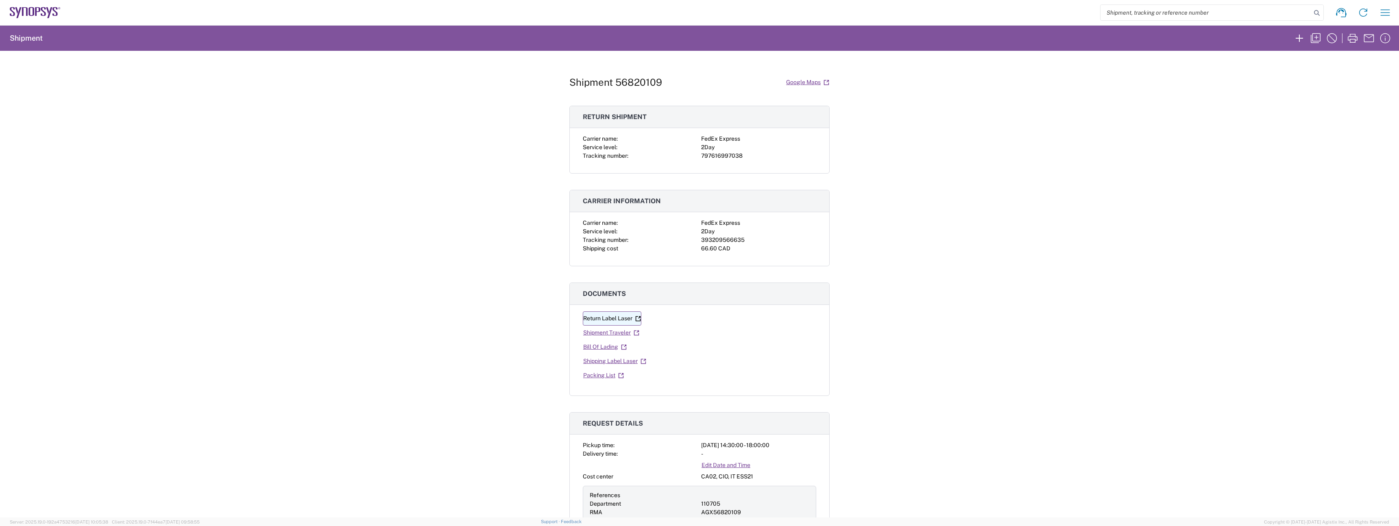
click at [600, 316] on link "Return Label Laser" at bounding box center [612, 318] width 59 height 14
click at [614, 366] on link "Shipping Label Laser" at bounding box center [615, 361] width 64 height 14
click at [712, 241] on div "393209566635" at bounding box center [758, 240] width 115 height 9
copy div "393209566635"
